Goal: Information Seeking & Learning: Check status

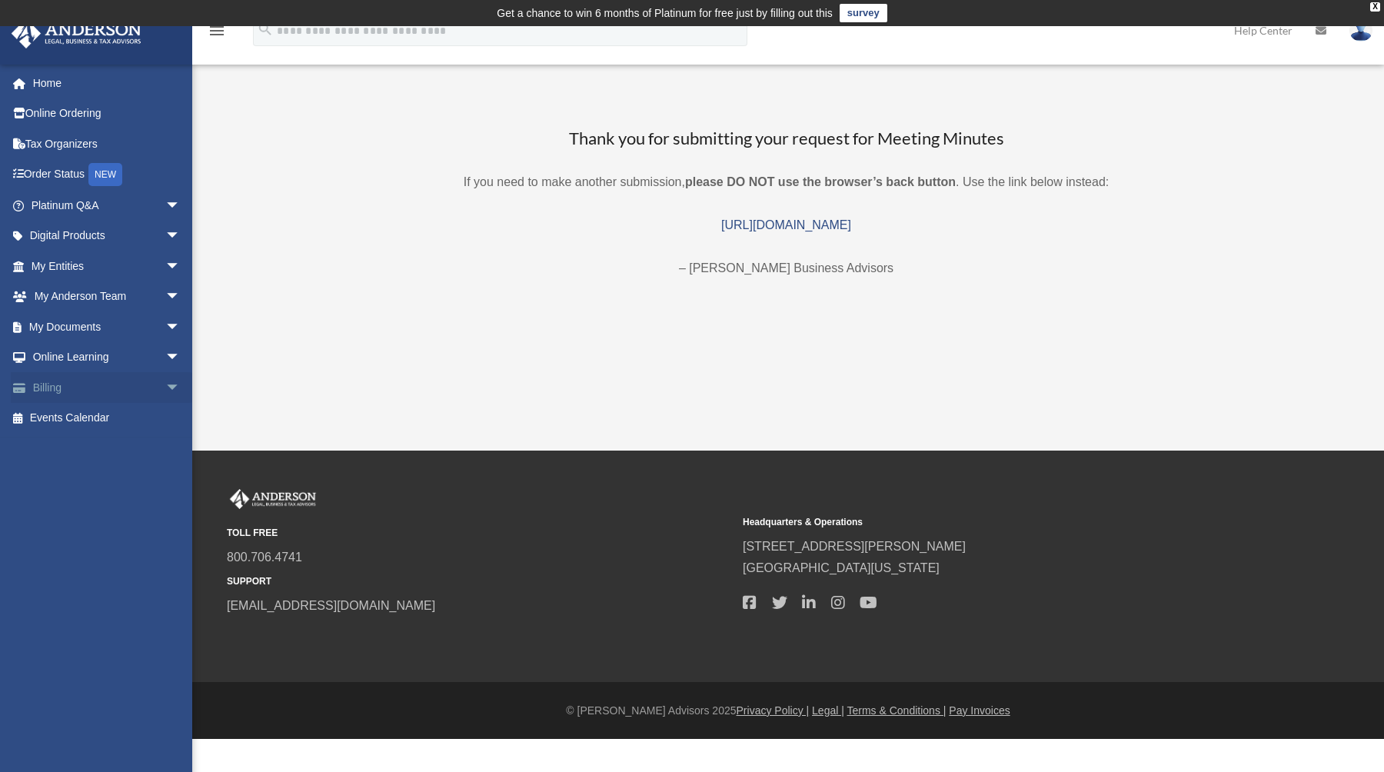
click at [118, 392] on link "Billing arrow_drop_down" at bounding box center [107, 387] width 193 height 31
click at [165, 388] on span "arrow_drop_down" at bounding box center [180, 388] width 31 height 32
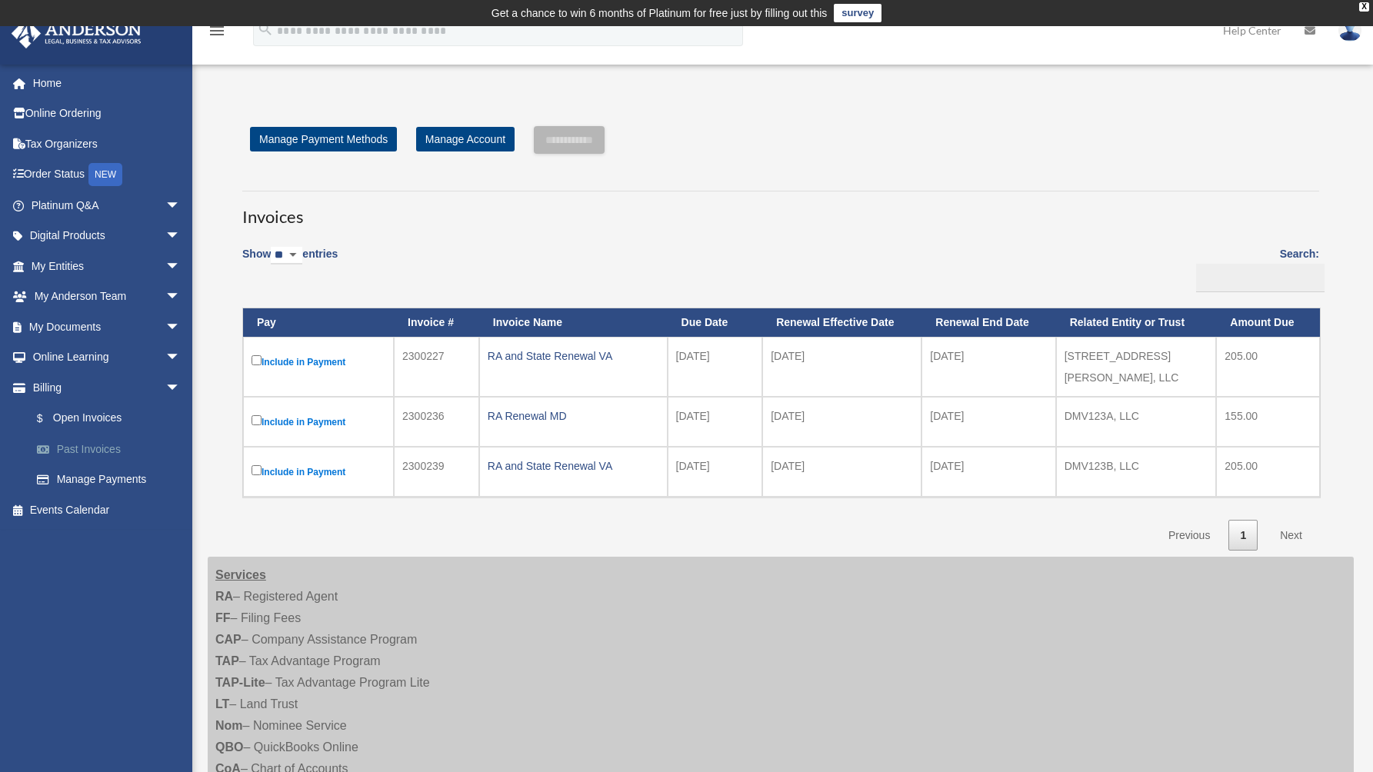
click at [102, 446] on link "Past Invoices" at bounding box center [113, 449] width 182 height 31
click at [111, 486] on link "Manage Payments" at bounding box center [113, 479] width 182 height 31
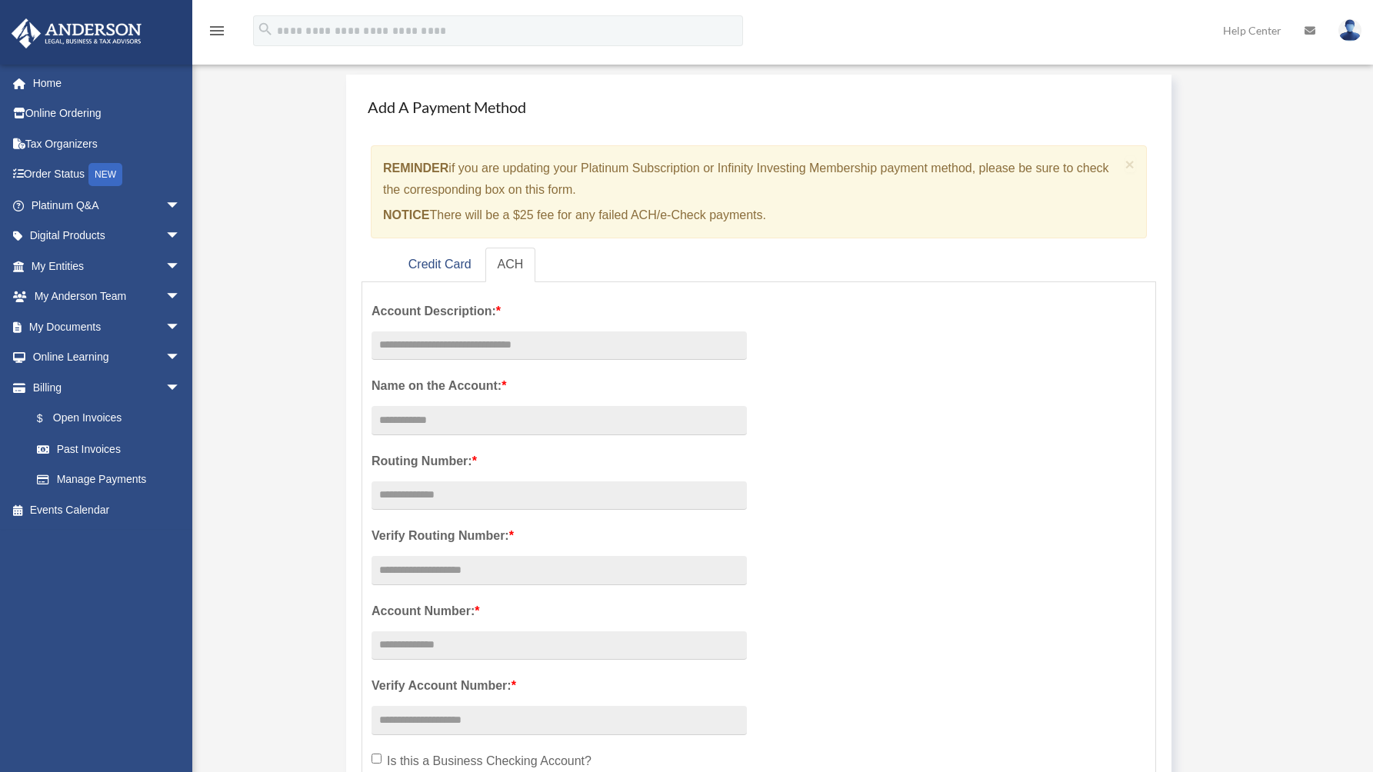
scroll to position [85, 0]
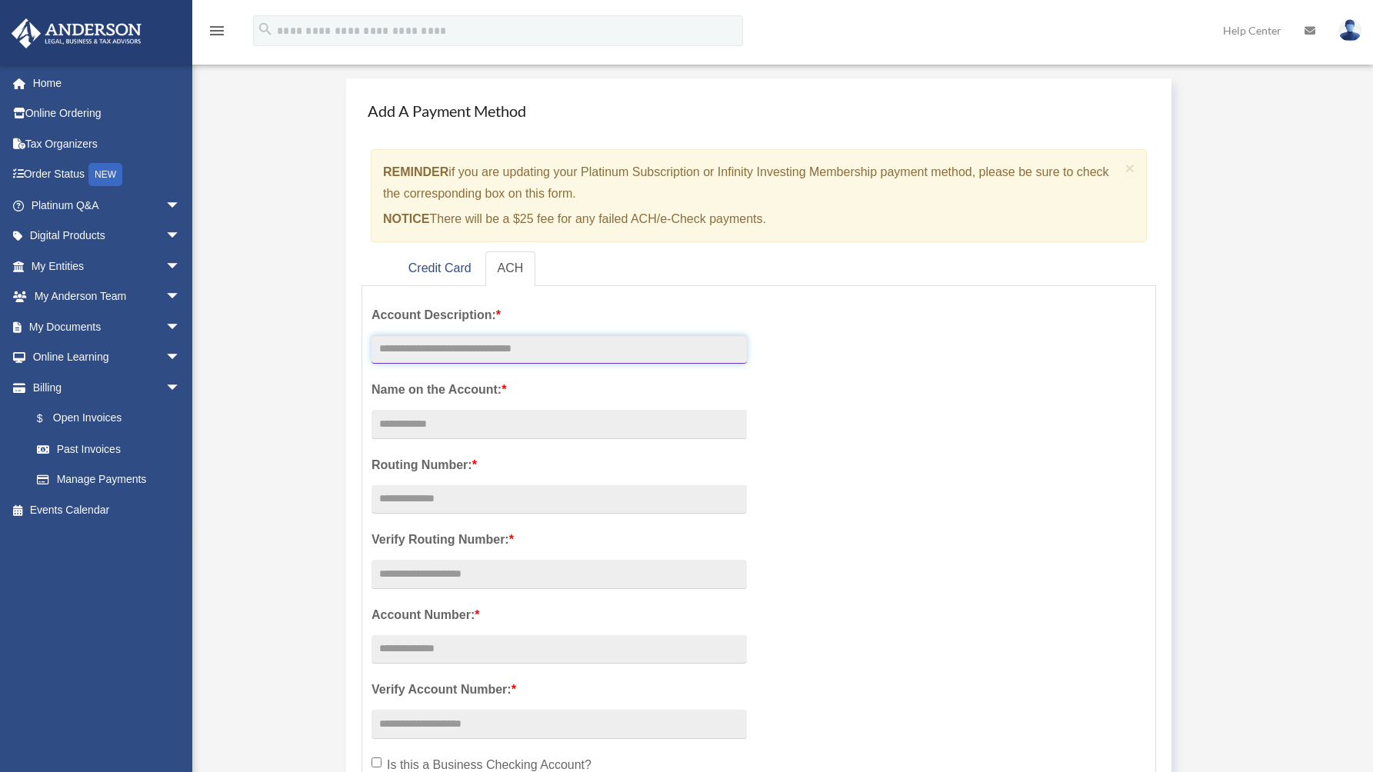
drag, startPoint x: 526, startPoint y: 360, endPoint x: 534, endPoint y: 368, distance: 10.9
click at [83, 442] on link "Past Invoices" at bounding box center [113, 449] width 182 height 31
click at [106, 452] on link "Past Invoices" at bounding box center [113, 449] width 182 height 31
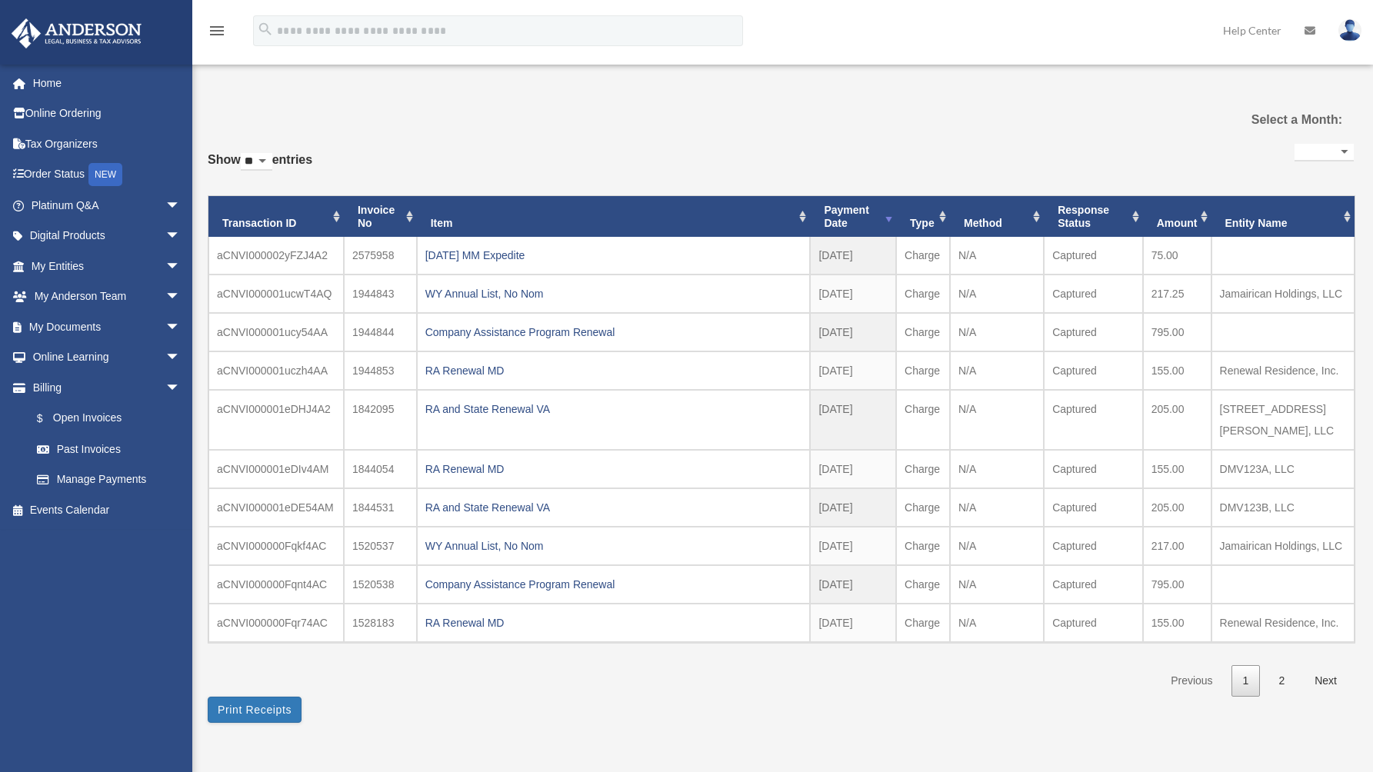
select select
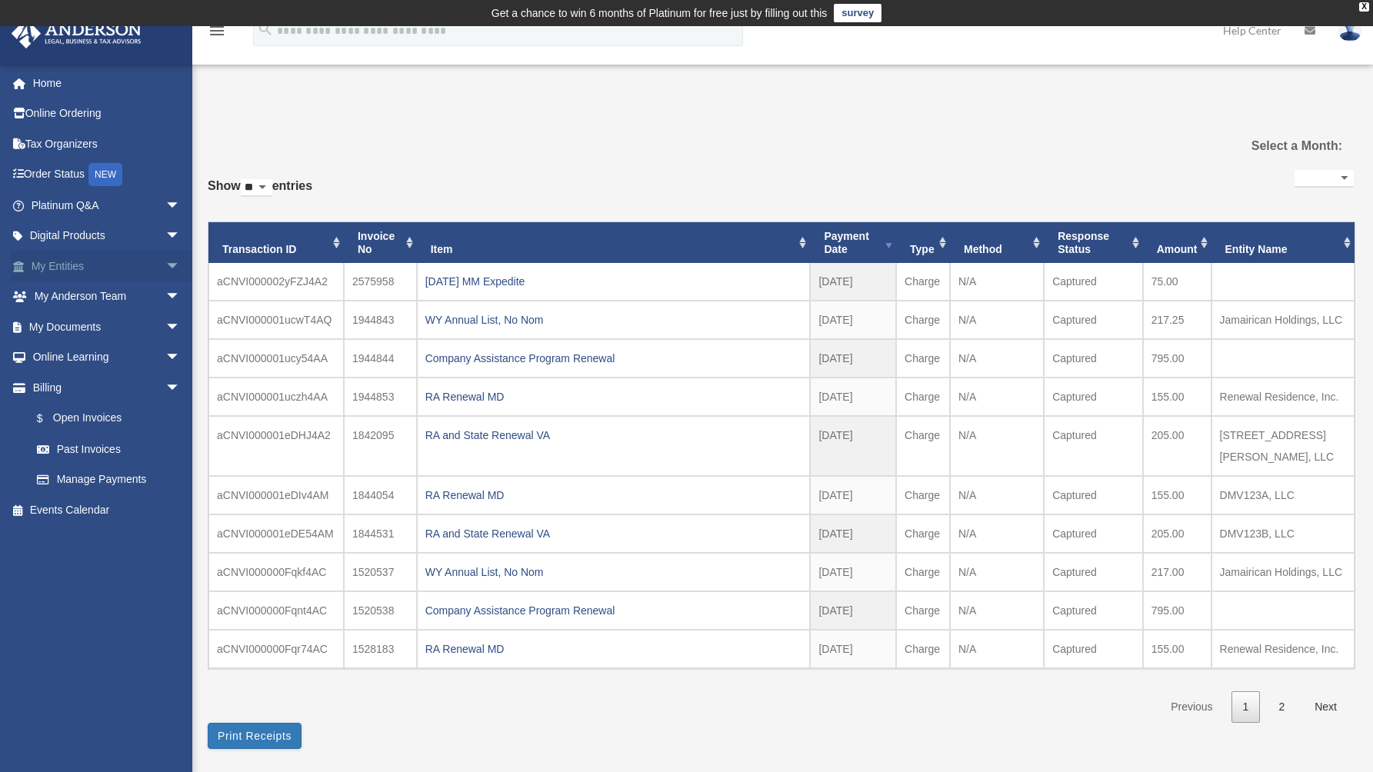
click at [165, 259] on span "arrow_drop_down" at bounding box center [180, 267] width 31 height 32
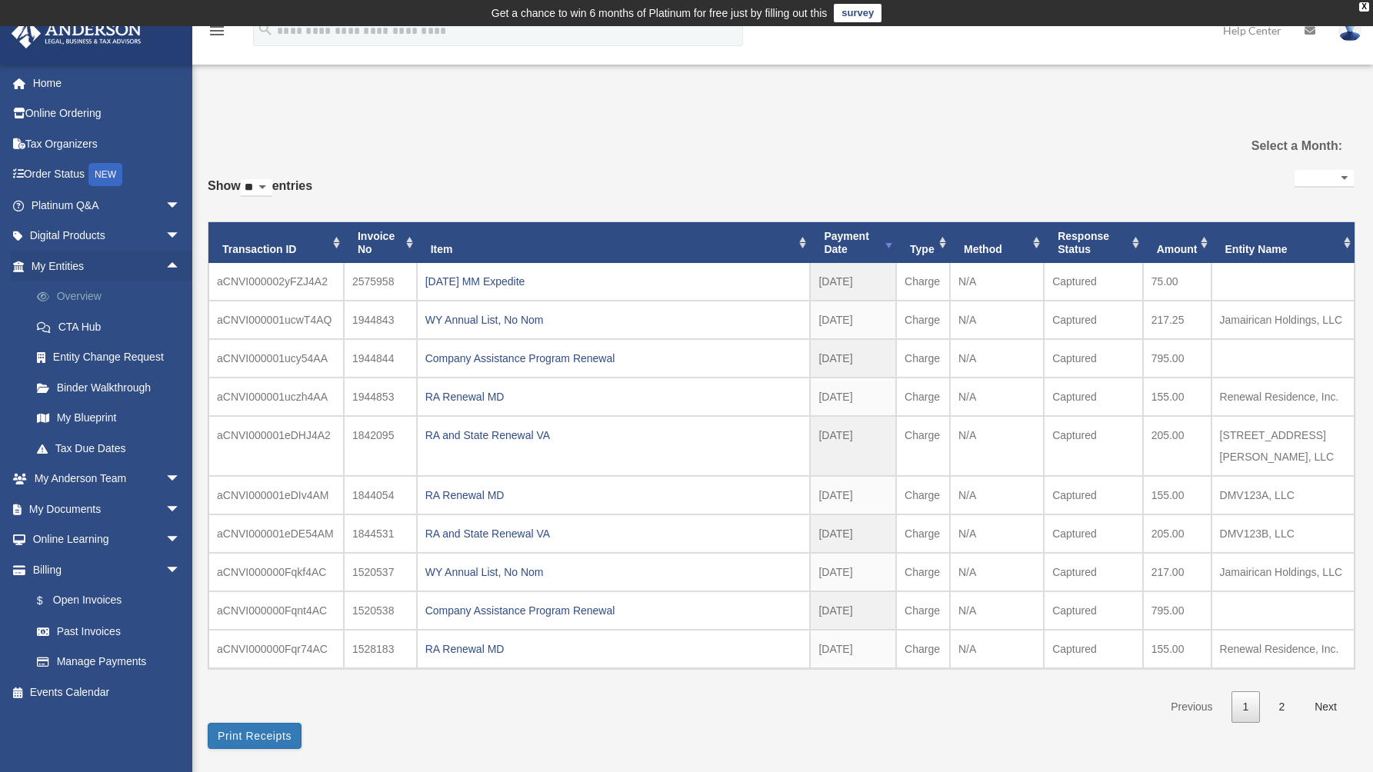
click at [98, 295] on link "Overview" at bounding box center [113, 296] width 182 height 31
click at [85, 298] on link "Overview" at bounding box center [113, 296] width 182 height 31
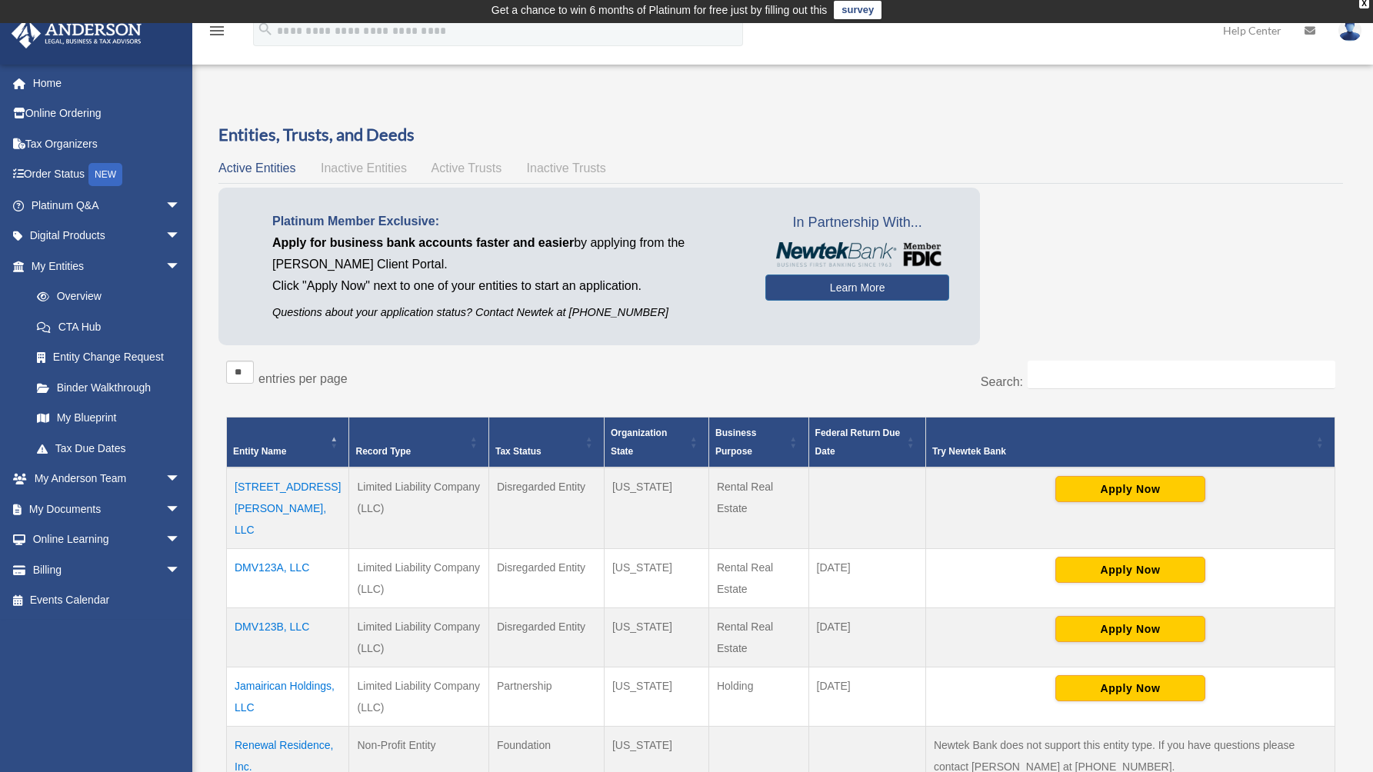
scroll to position [6, 0]
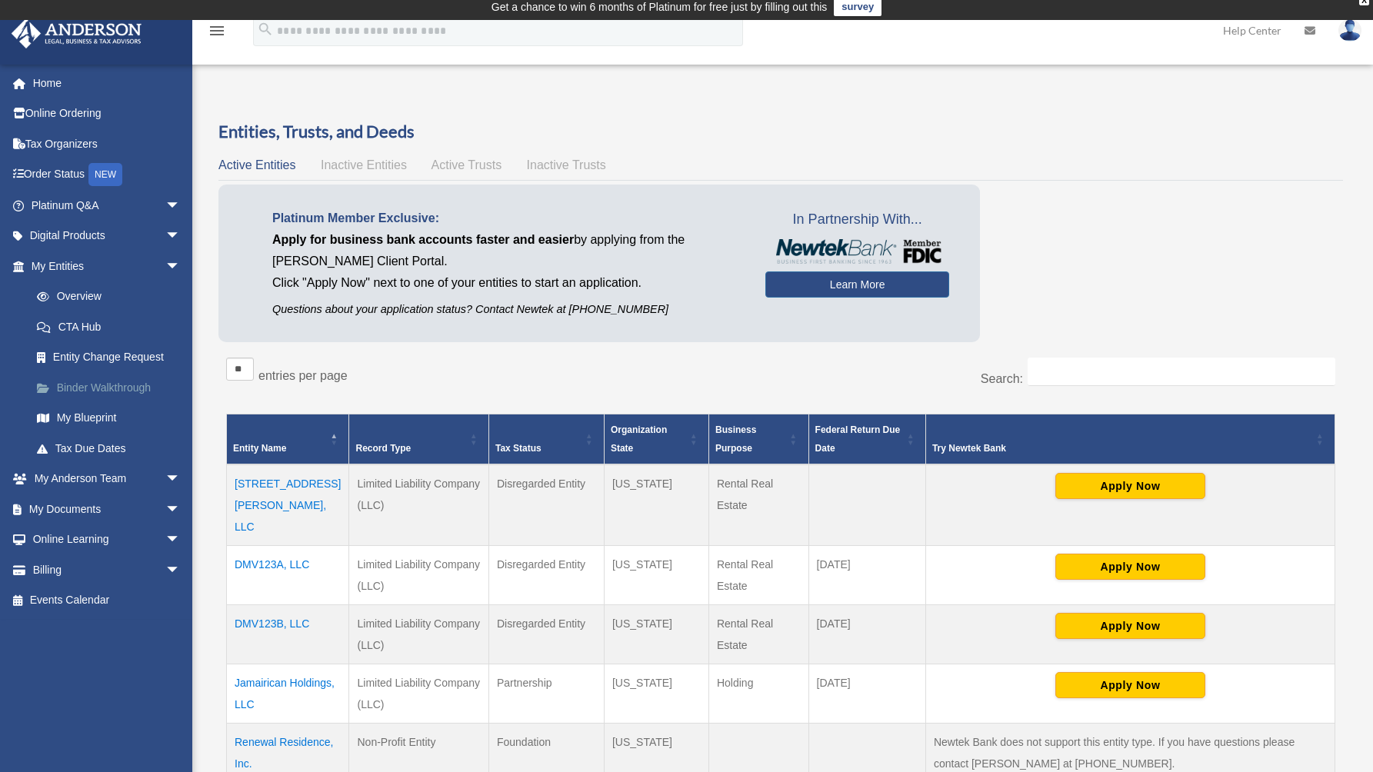
click at [98, 388] on link "Binder Walkthrough" at bounding box center [113, 387] width 182 height 31
click at [125, 390] on link "Binder Walkthrough" at bounding box center [113, 387] width 182 height 31
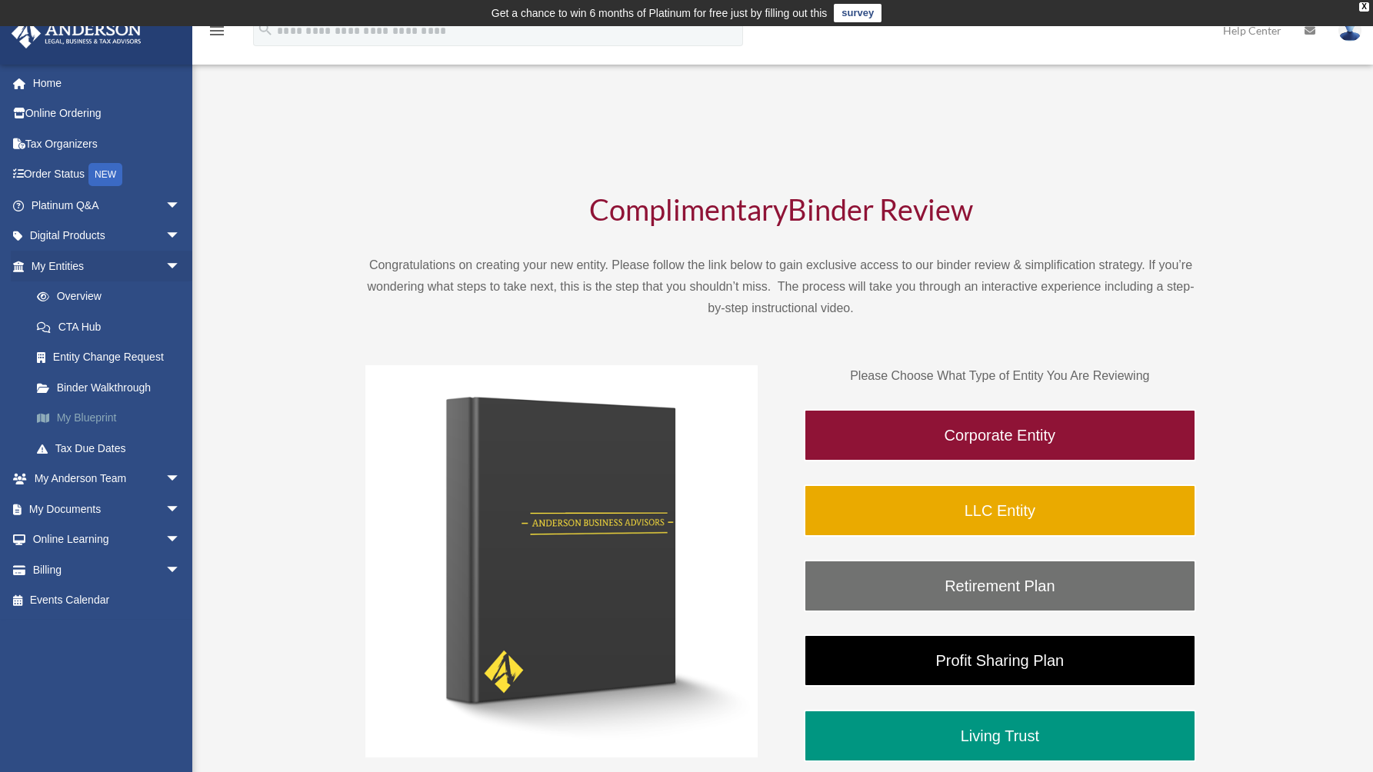
click at [93, 420] on link "My Blueprint" at bounding box center [113, 418] width 182 height 31
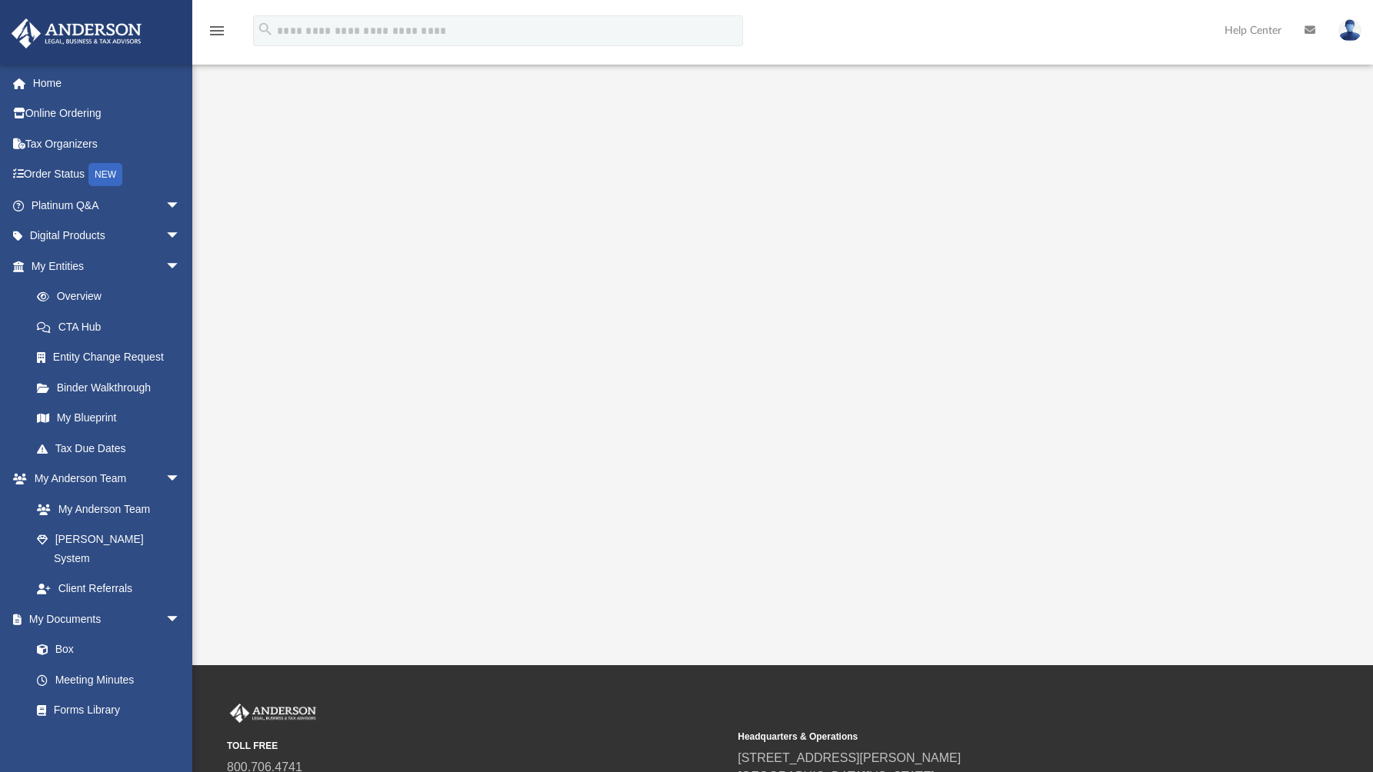
scroll to position [135, 0]
click at [112, 354] on link "Entity Change Request" at bounding box center [113, 357] width 182 height 31
click at [118, 378] on link "Binder Walkthrough" at bounding box center [113, 387] width 182 height 31
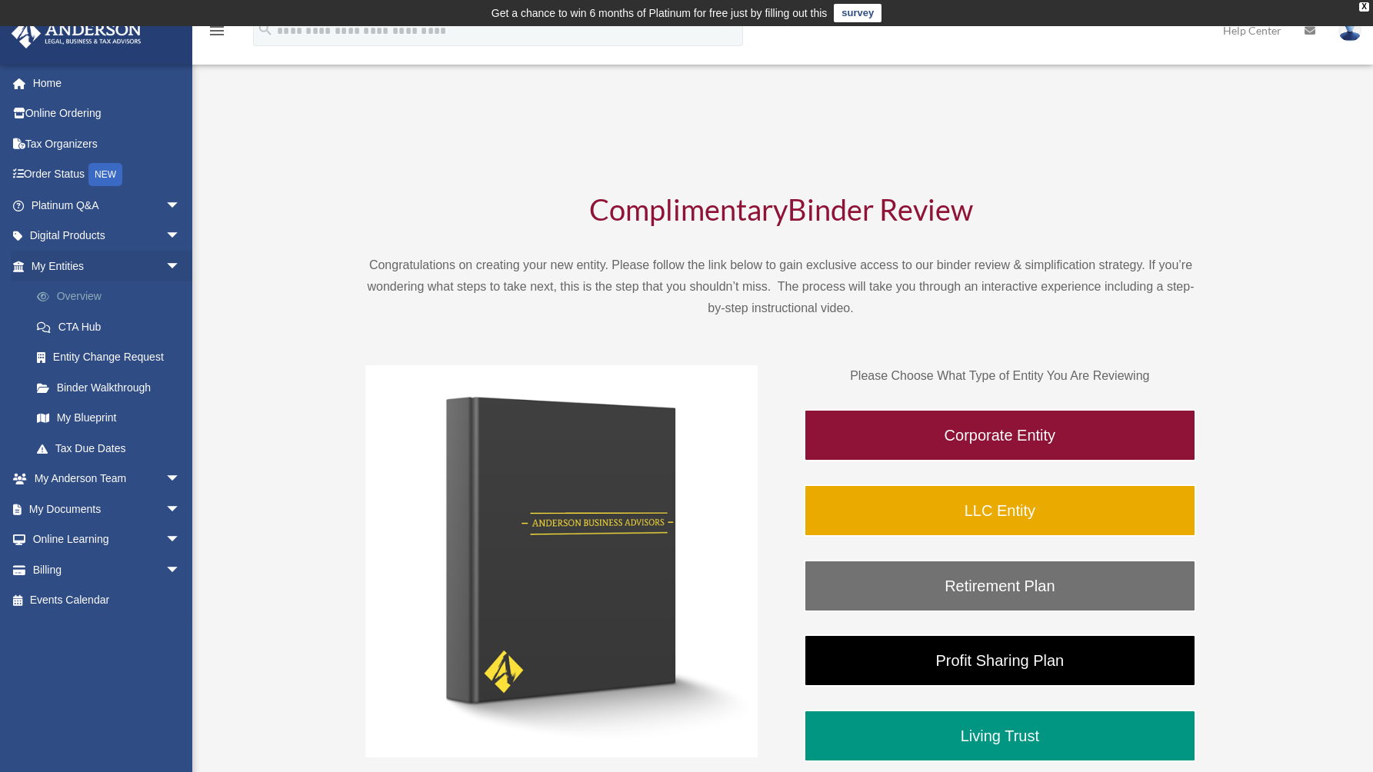
click at [57, 291] on link "Overview" at bounding box center [113, 296] width 182 height 31
click at [78, 291] on link "Overview" at bounding box center [113, 296] width 182 height 31
click at [85, 304] on link "Overview" at bounding box center [113, 296] width 182 height 31
click at [70, 503] on link "My Documents arrow_drop_down" at bounding box center [107, 509] width 193 height 31
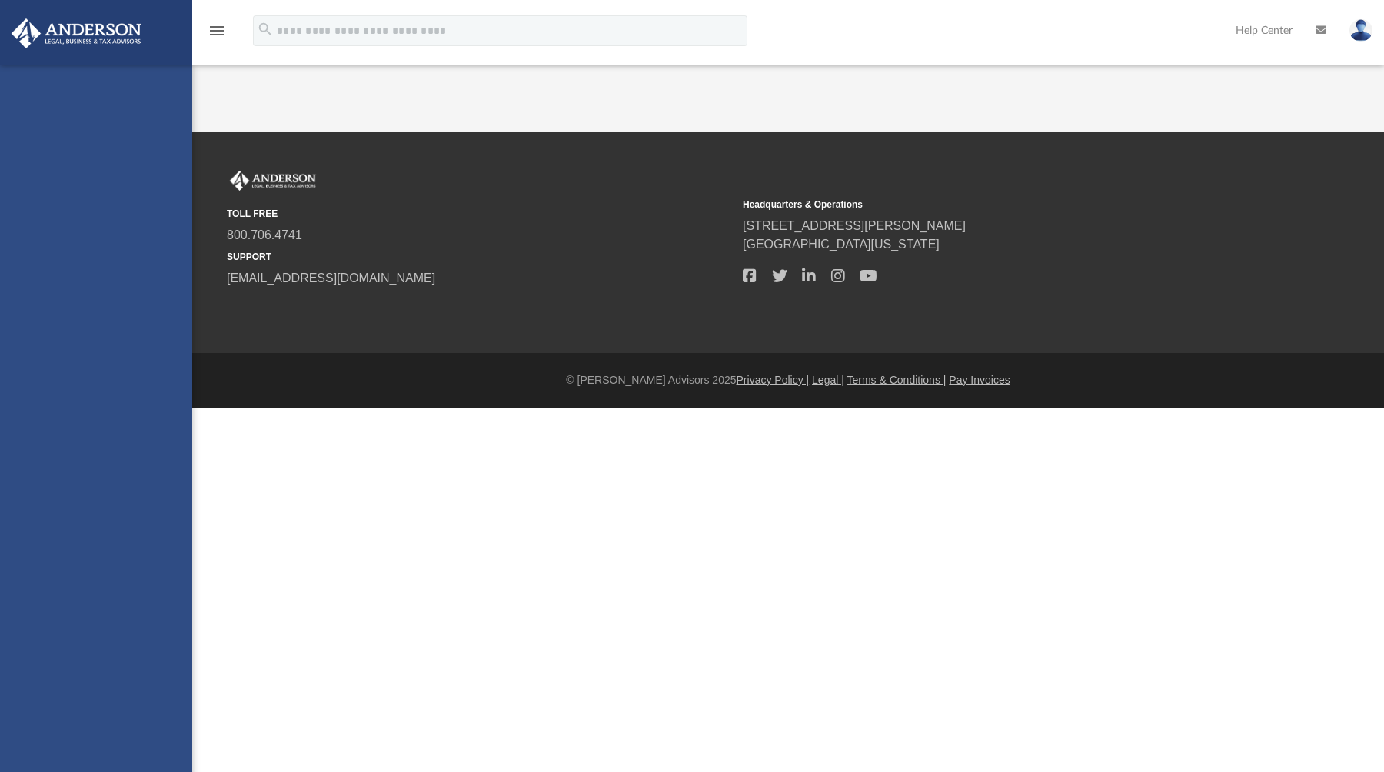
click at [151, 513] on div "g.o.blair@outlook.com Sign Out g.o.blair@outlook.com Home Online Ordering Tax O…" at bounding box center [96, 451] width 192 height 772
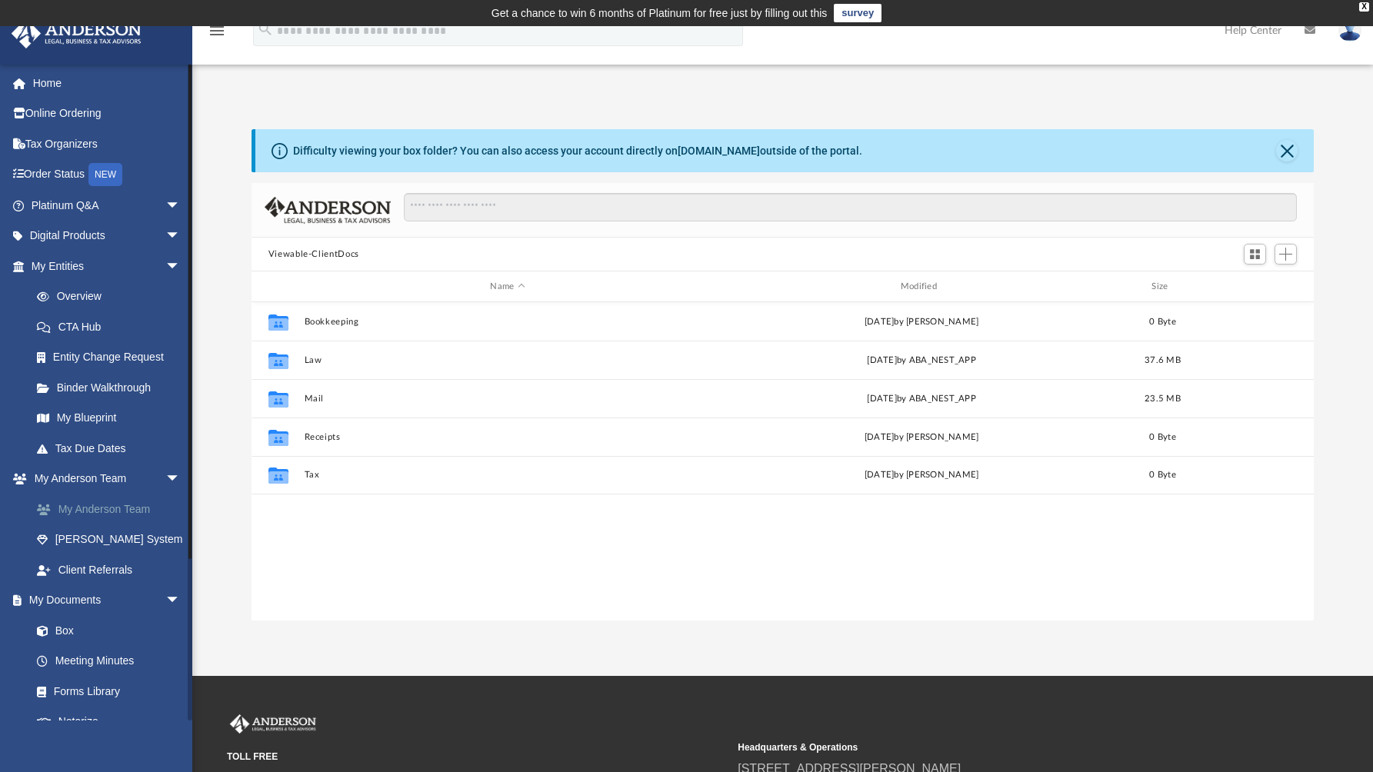
scroll to position [338, 1050]
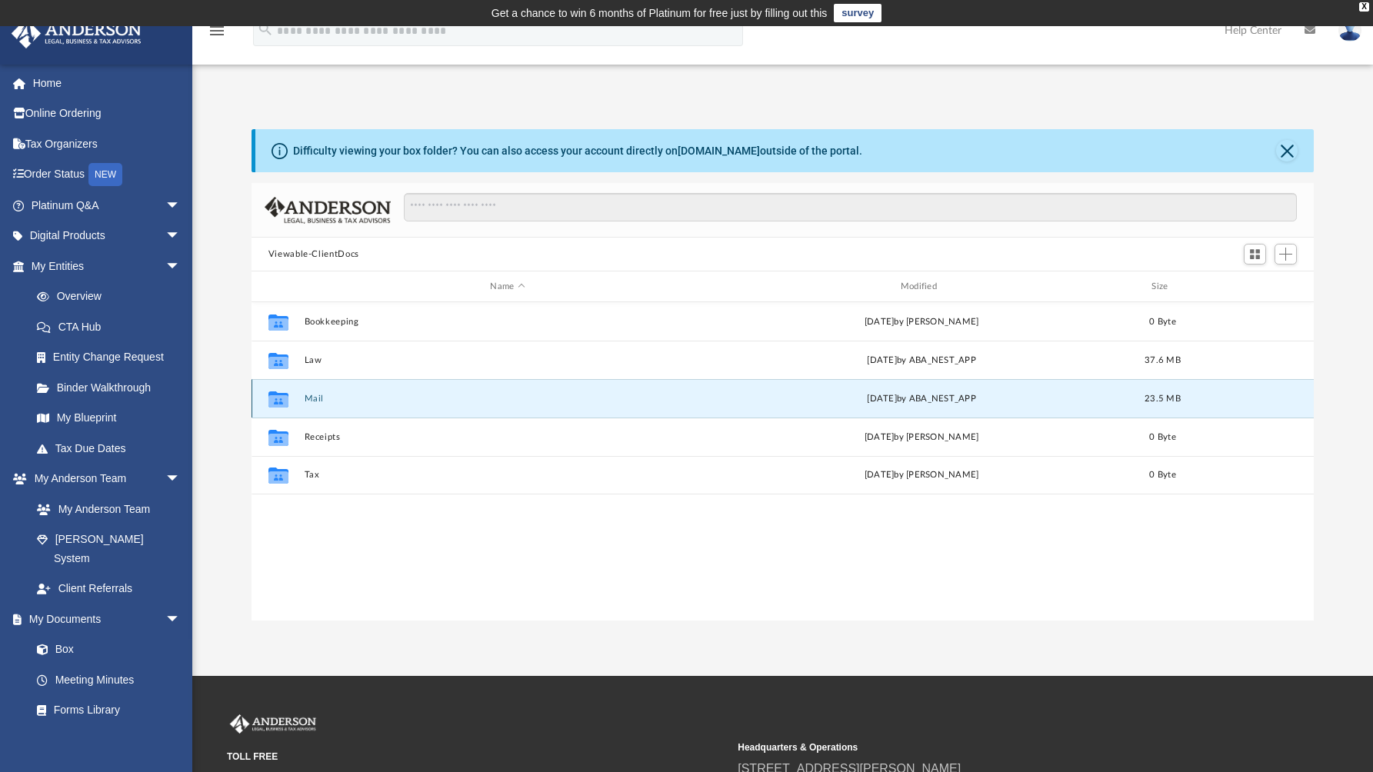
click at [319, 395] on button "Mail" at bounding box center [507, 399] width 407 height 10
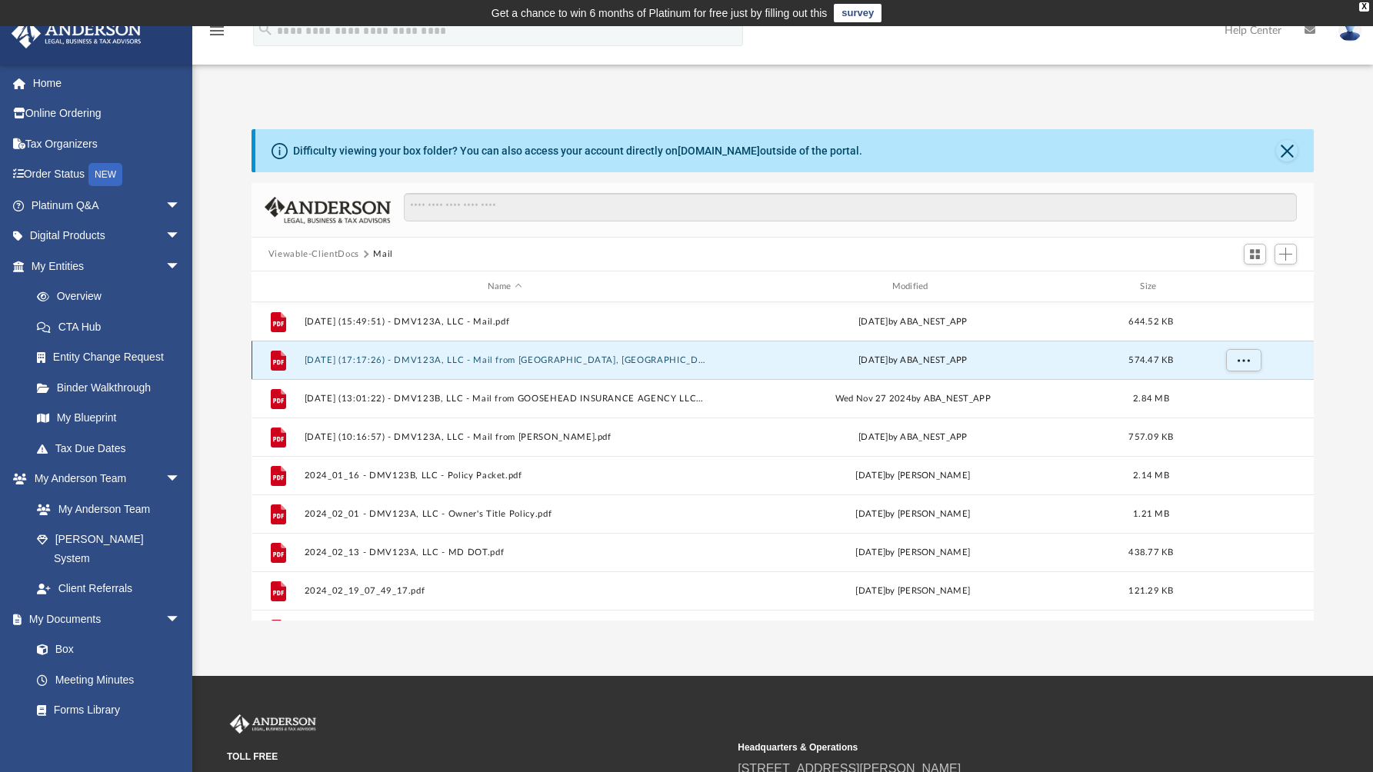
click at [464, 360] on button "2024.11.13 (17:17:26) - DMV123A, LLC - Mail from MONTGOMERY COUNTY, MD.pdf" at bounding box center [504, 360] width 401 height 10
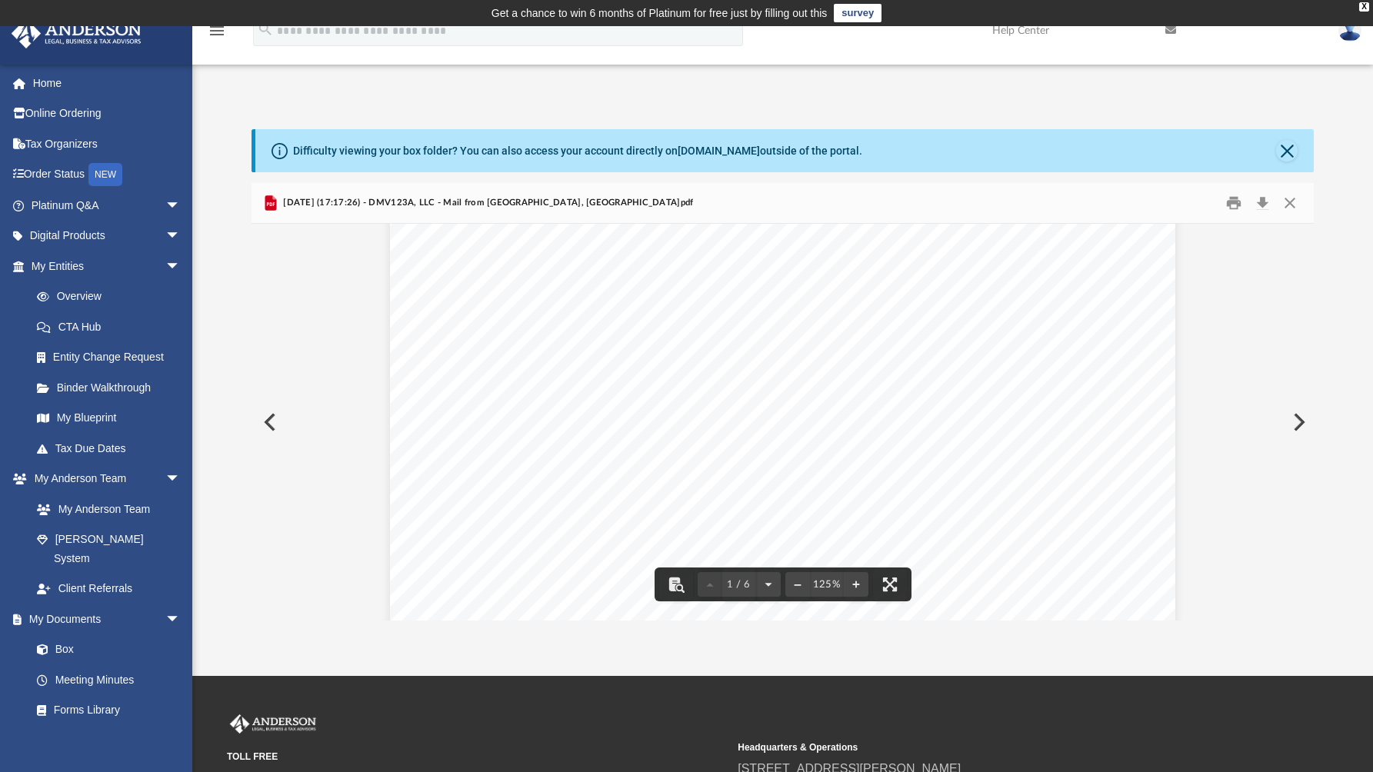
scroll to position [370, 0]
drag, startPoint x: 700, startPoint y: 394, endPoint x: 700, endPoint y: 377, distance: 16.9
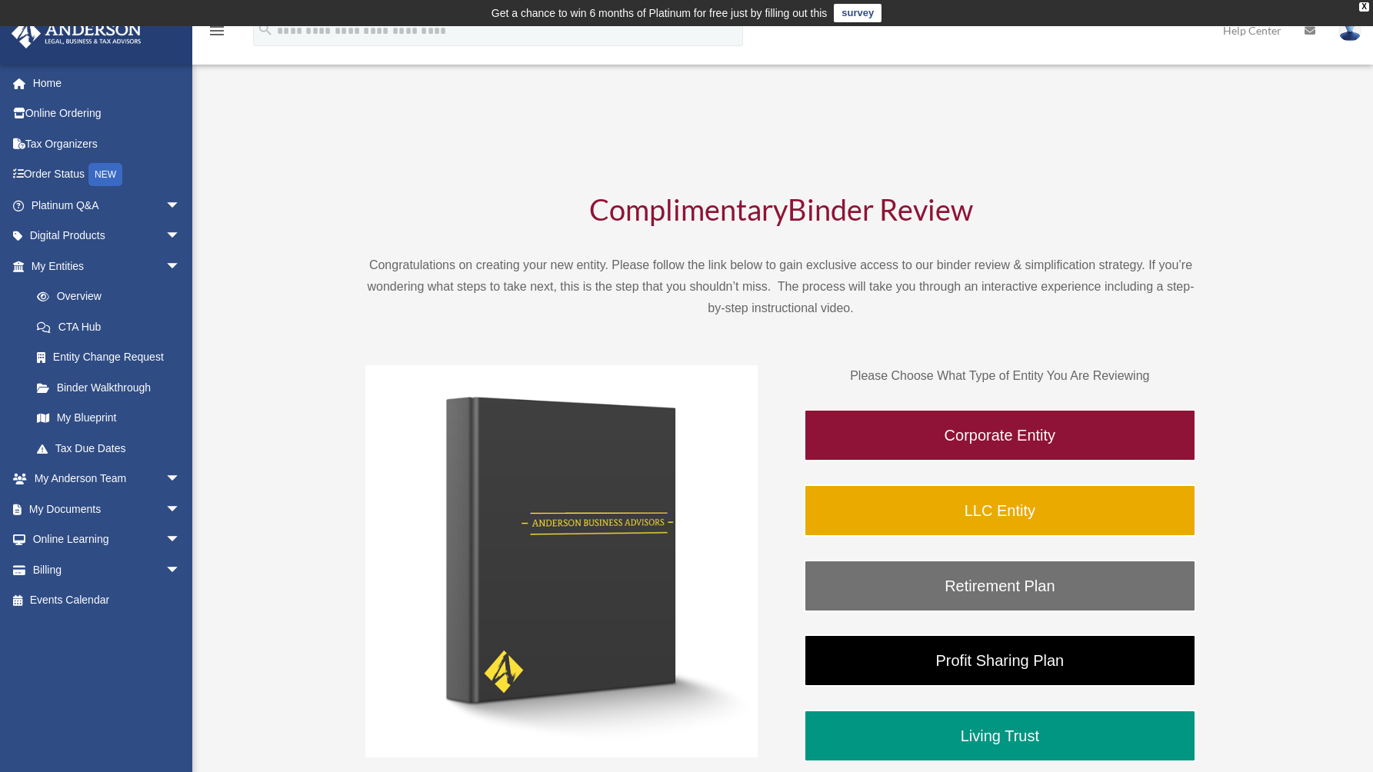
drag, startPoint x: 526, startPoint y: 520, endPoint x: 350, endPoint y: 429, distance: 198.1
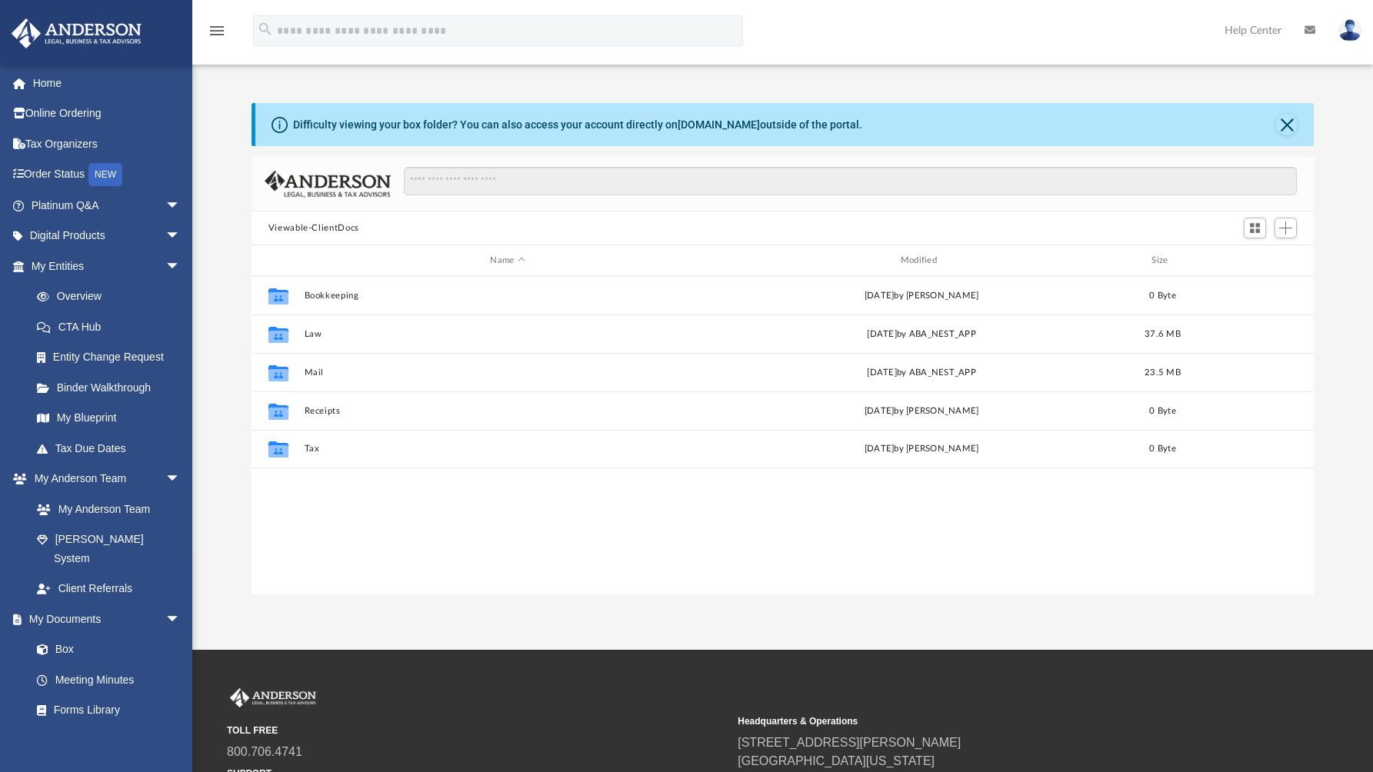
scroll to position [338, 1050]
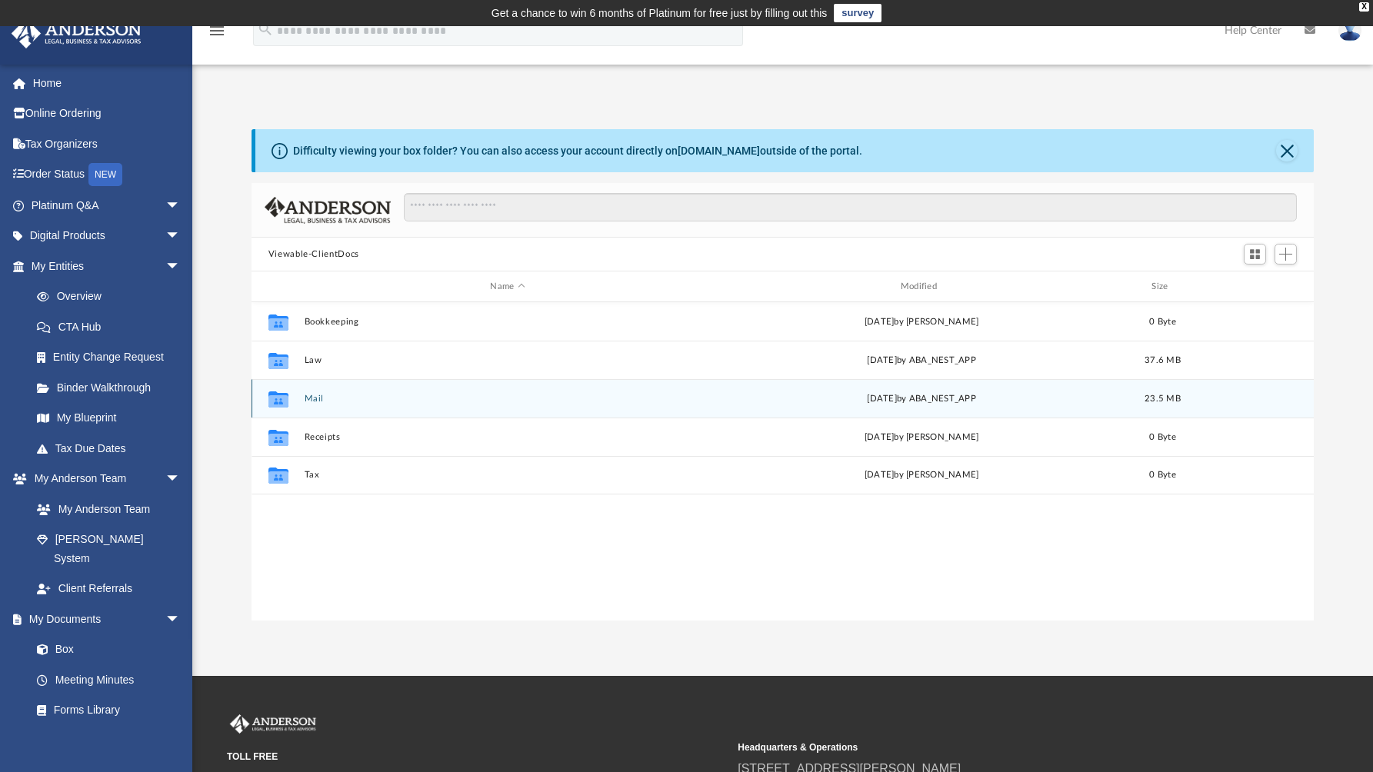
click at [313, 403] on div "Collaborated Folder Mail [DATE] by ABA_NEST_APP 23.5 MB" at bounding box center [782, 398] width 1063 height 38
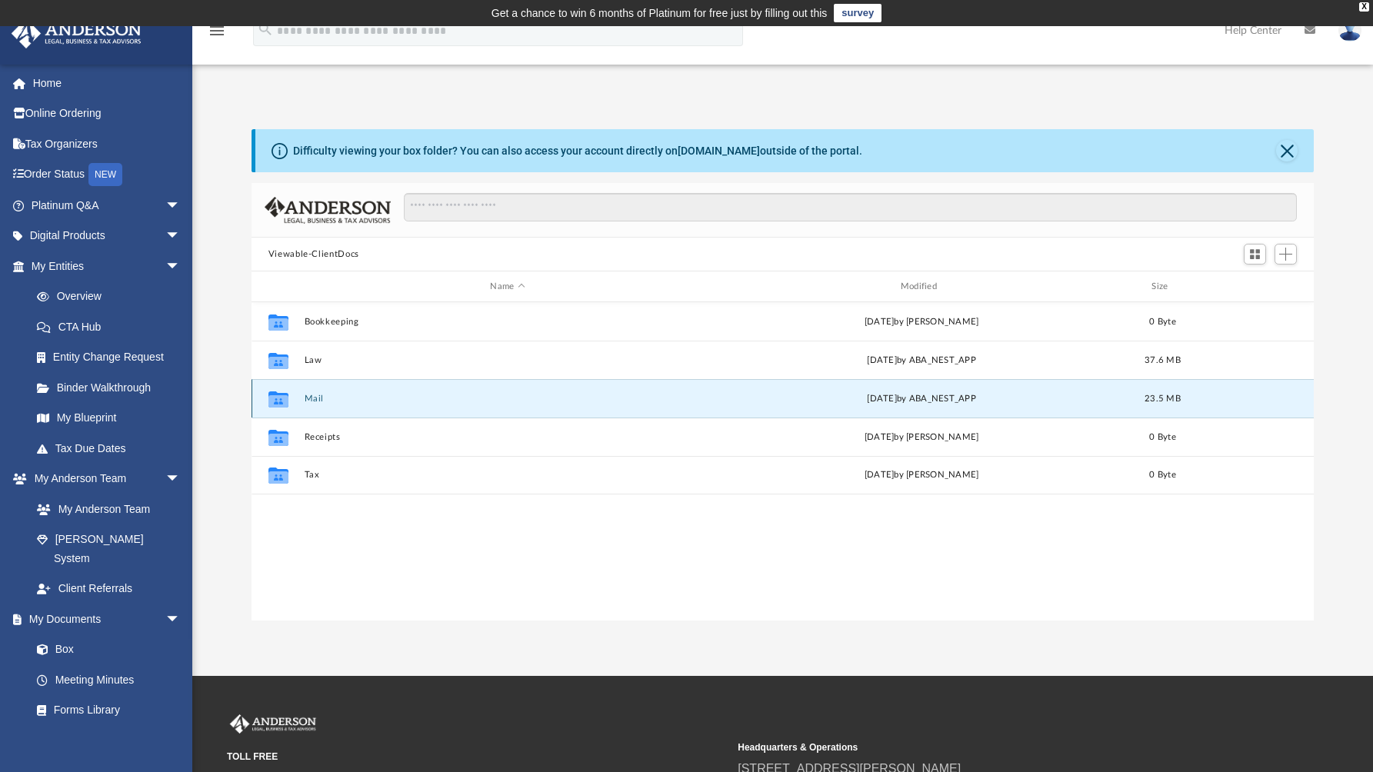
click at [313, 401] on button "Mail" at bounding box center [507, 399] width 407 height 10
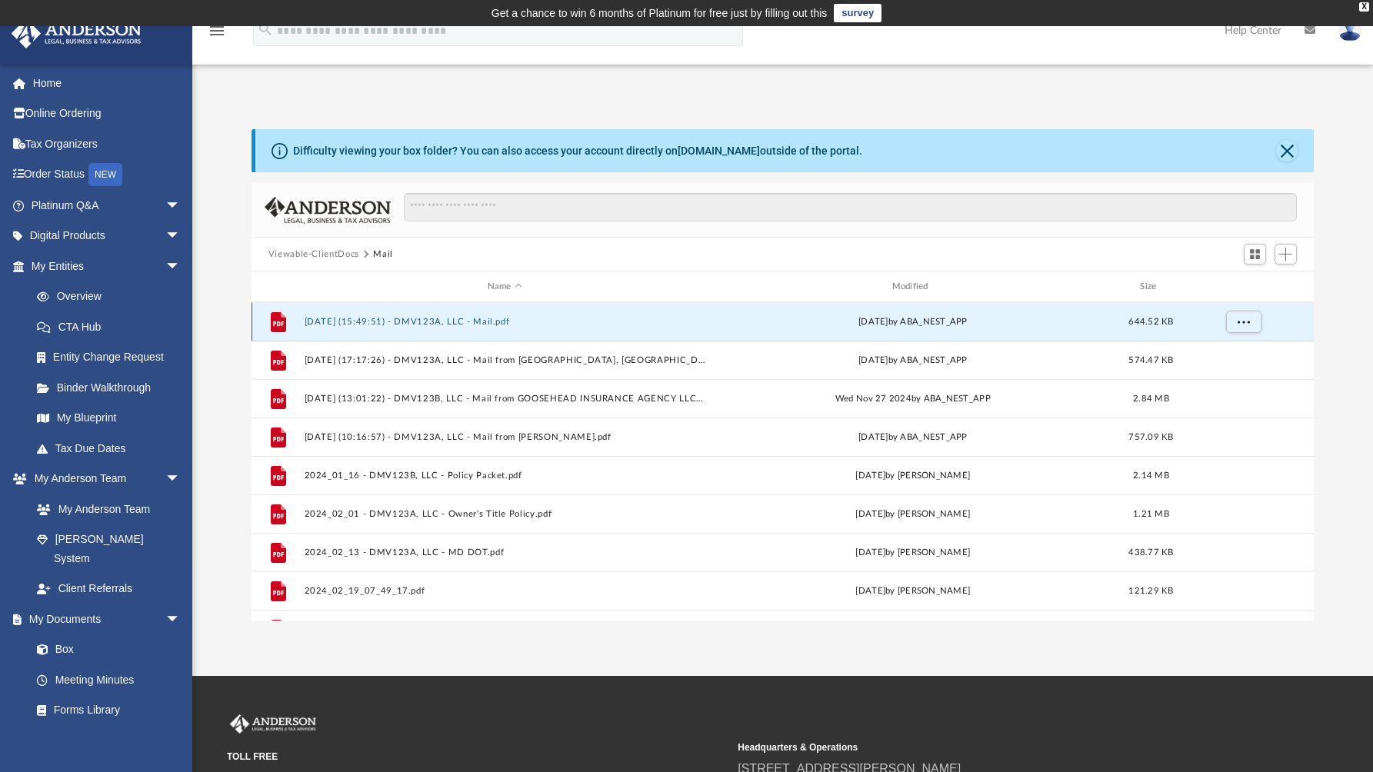
click at [448, 321] on button "[DATE] (15:49:51) - DMV123A, LLC - Mail.pdf" at bounding box center [504, 322] width 401 height 10
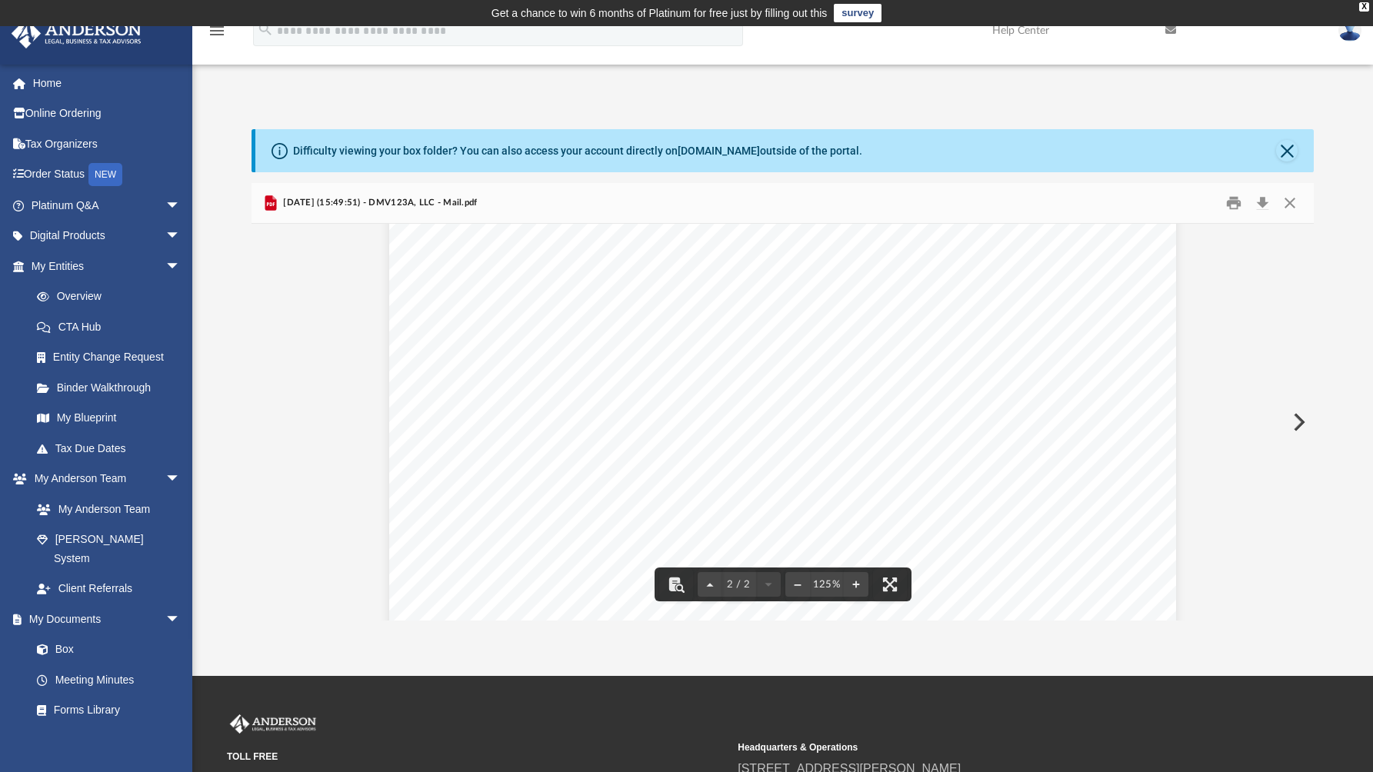
scroll to position [1396, 0]
click at [1054, 498] on div "Page 2" at bounding box center [782, 382] width 787 height 1014
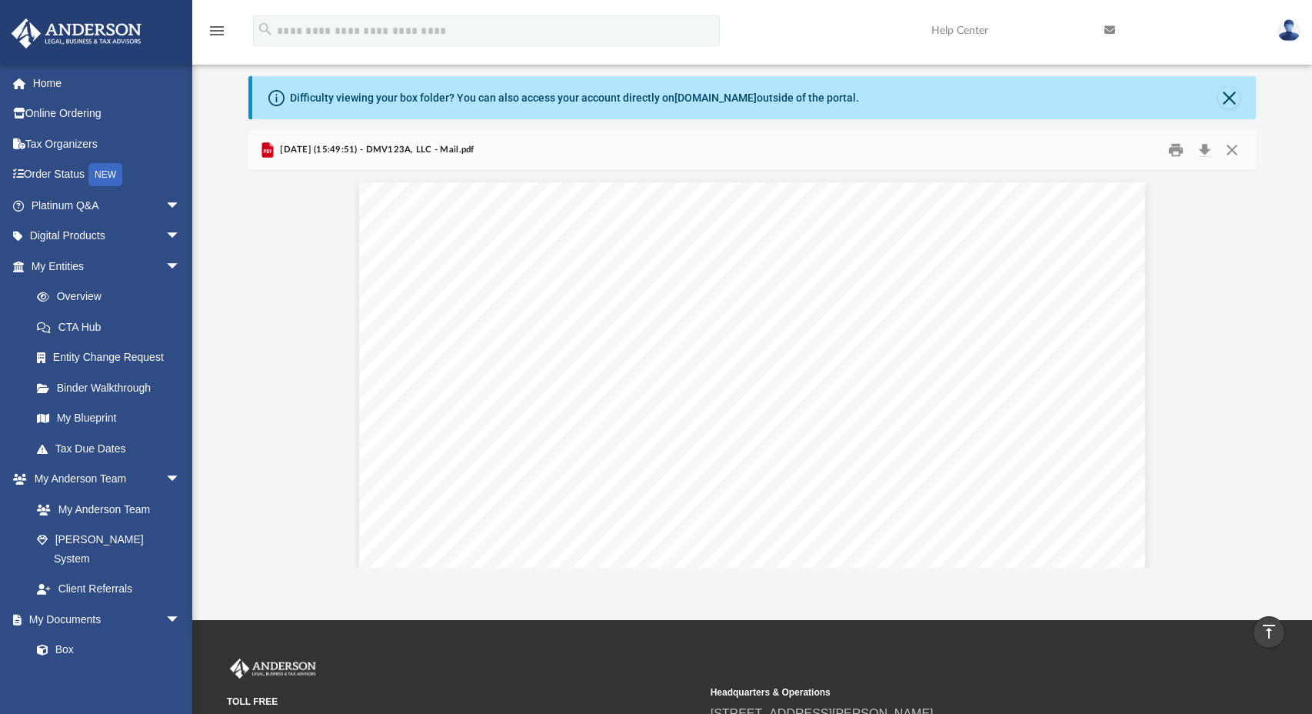
scroll to position [0, 0]
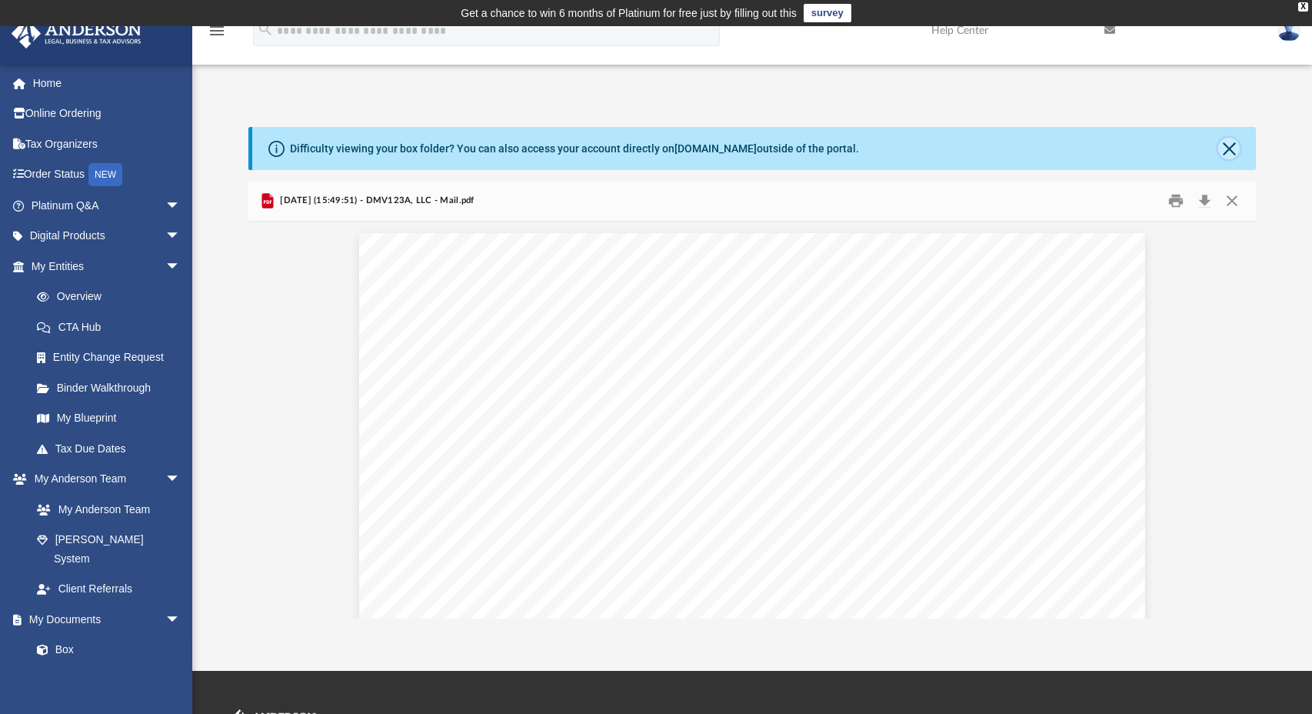
click at [1230, 151] on button "Close" at bounding box center [1229, 149] width 22 height 22
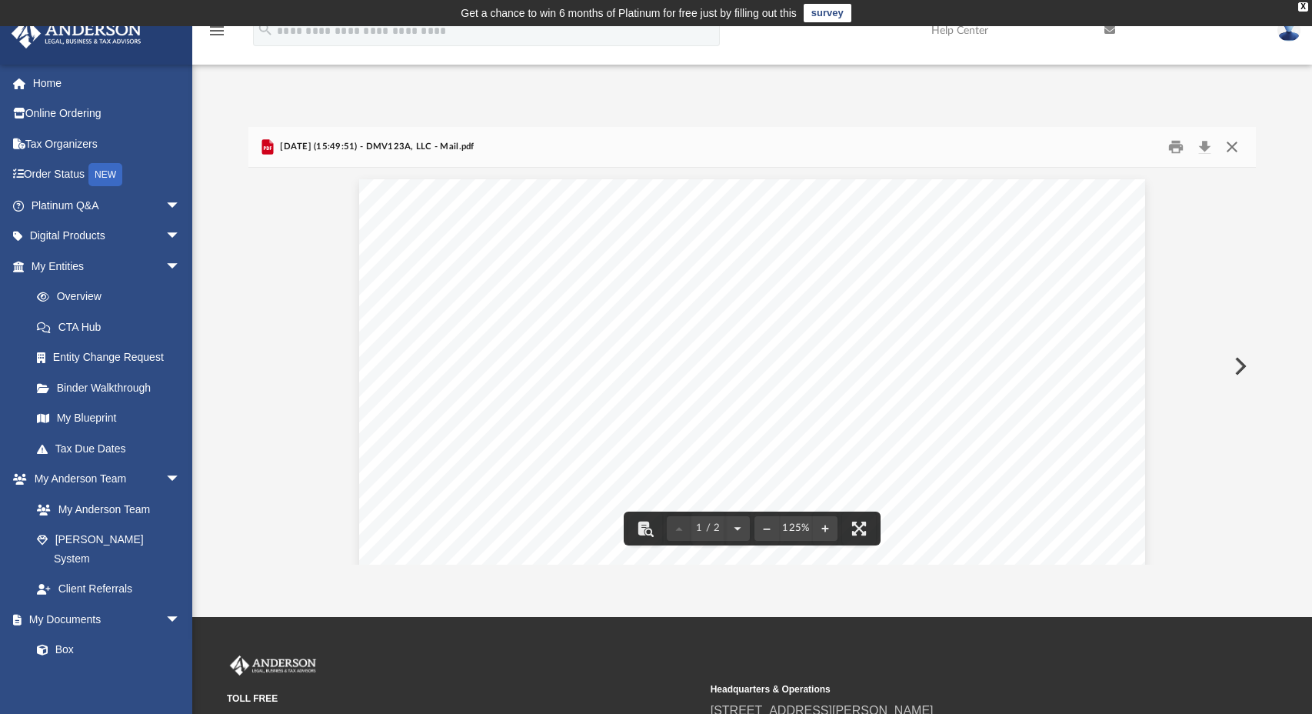
click at [1238, 143] on button "Close" at bounding box center [1232, 147] width 28 height 24
